Goal: Task Accomplishment & Management: Manage account settings

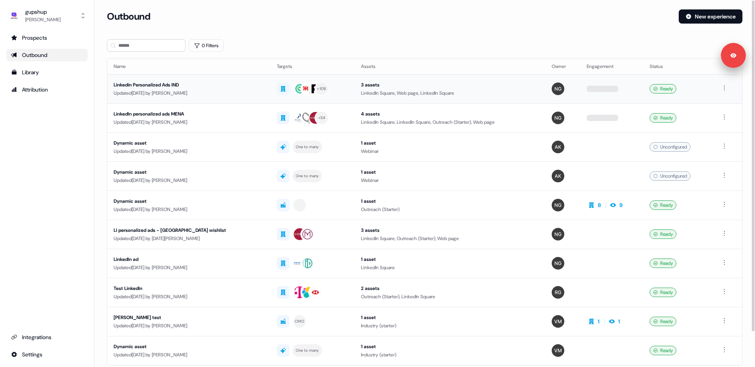
click at [173, 94] on div "Updated [DATE] by [PERSON_NAME]" at bounding box center [189, 93] width 151 height 8
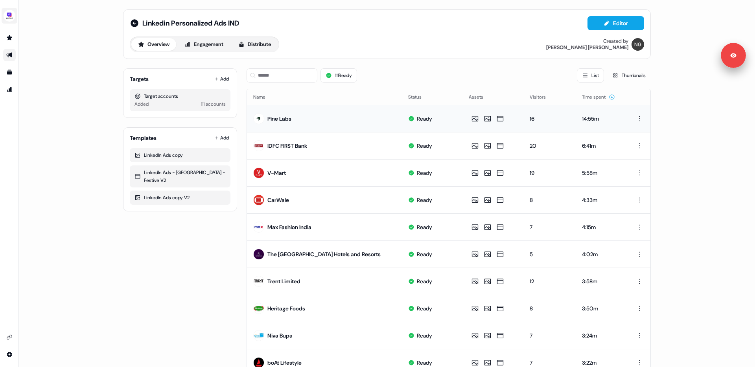
click at [6, 13] on img "side nav menu" at bounding box center [9, 15] width 13 height 13
click at [18, 61] on div "Logout" at bounding box center [40, 65] width 75 height 14
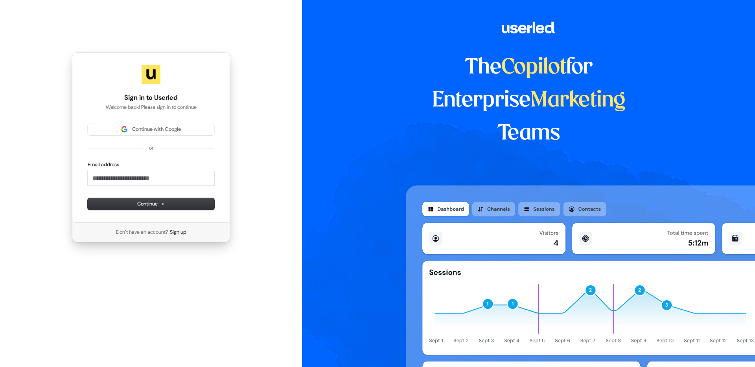
click at [127, 137] on div "Continue with Google or Email address Continue" at bounding box center [151, 166] width 127 height 86
click at [127, 134] on button "Continue with Google" at bounding box center [151, 129] width 127 height 12
